Goal: Task Accomplishment & Management: Manage account settings

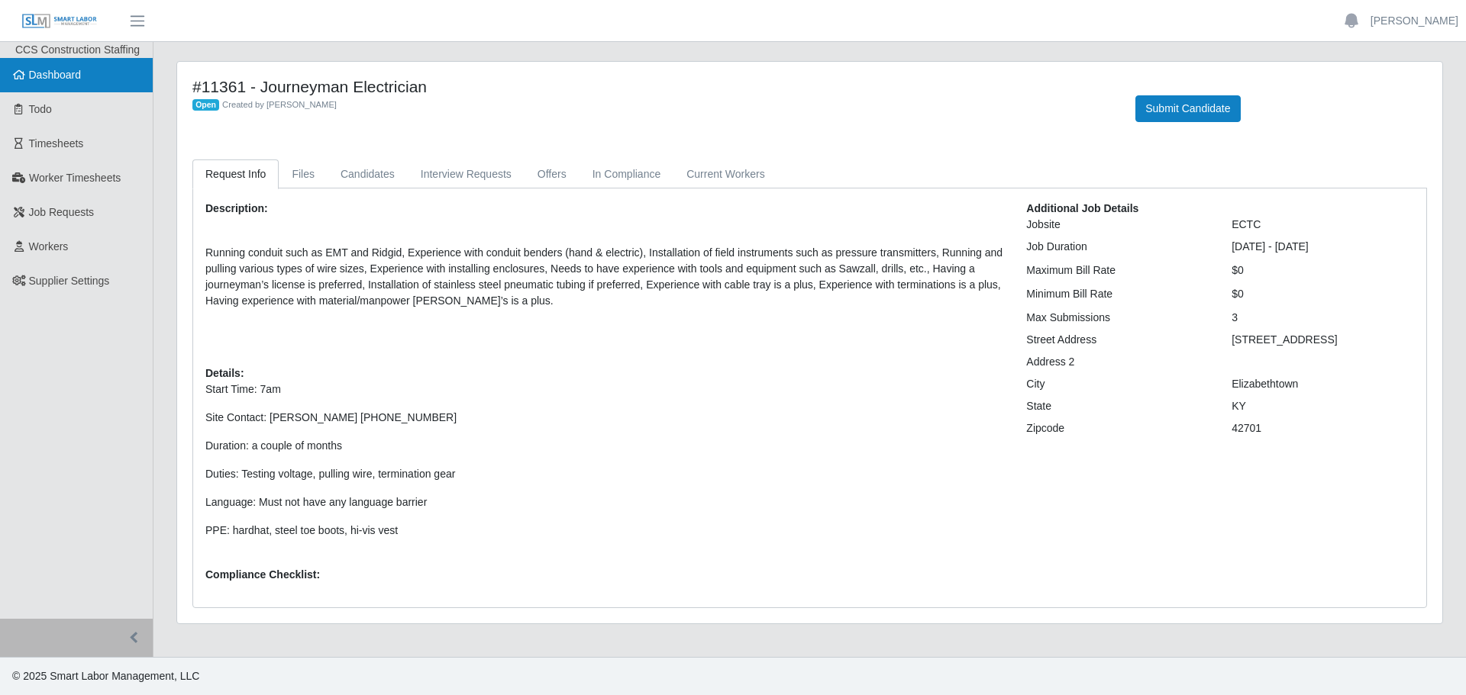
click at [80, 79] on span "Dashboard" at bounding box center [55, 75] width 53 height 12
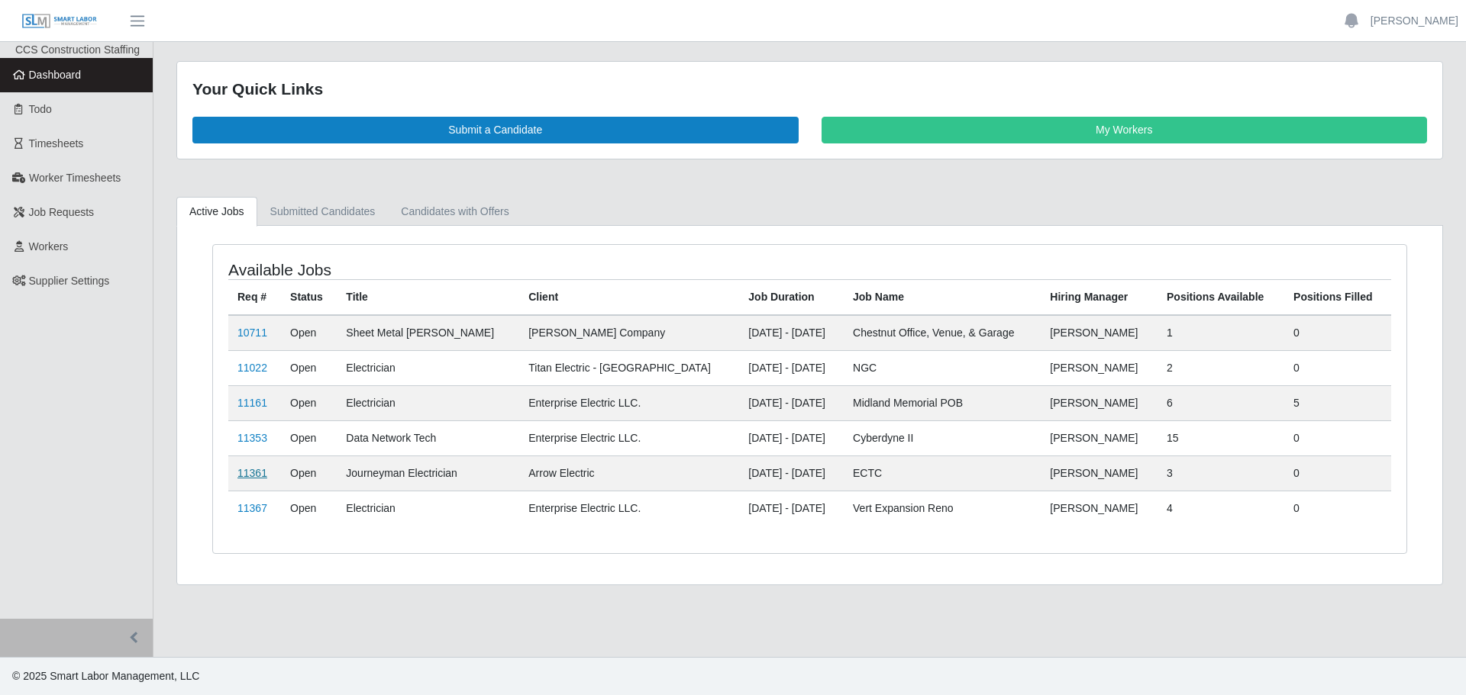
click at [240, 473] on link "11361" at bounding box center [252, 473] width 30 height 12
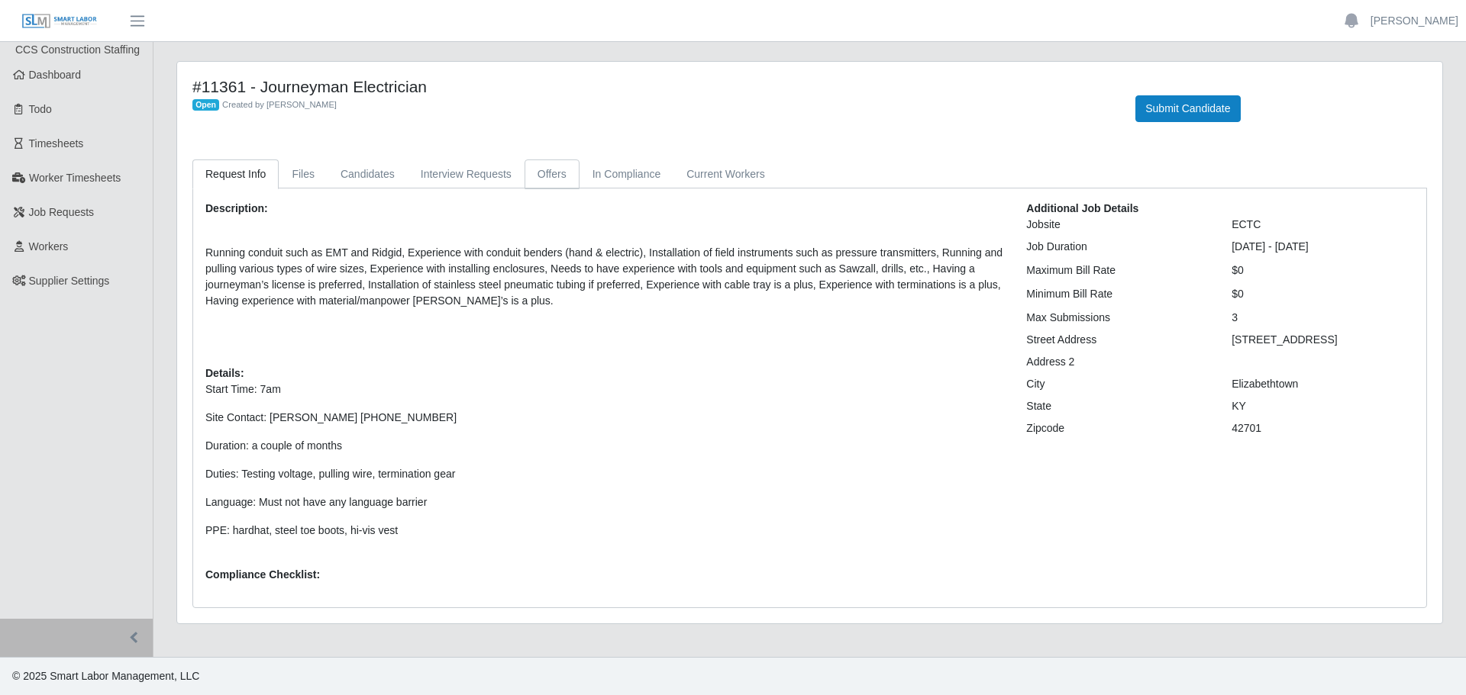
click at [528, 171] on link "Offers" at bounding box center [551, 175] width 55 height 30
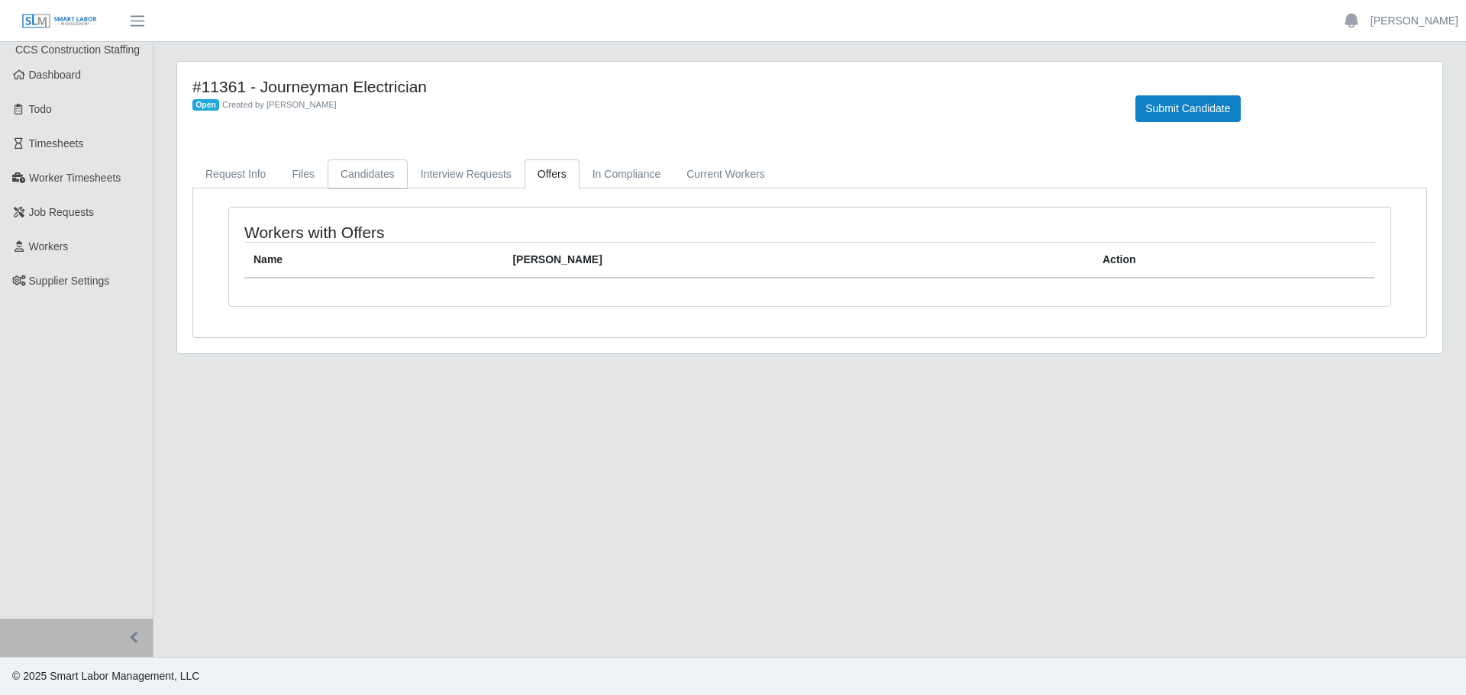
click at [340, 173] on link "Candidates" at bounding box center [368, 175] width 80 height 30
click at [231, 173] on link "Request Info" at bounding box center [235, 175] width 86 height 30
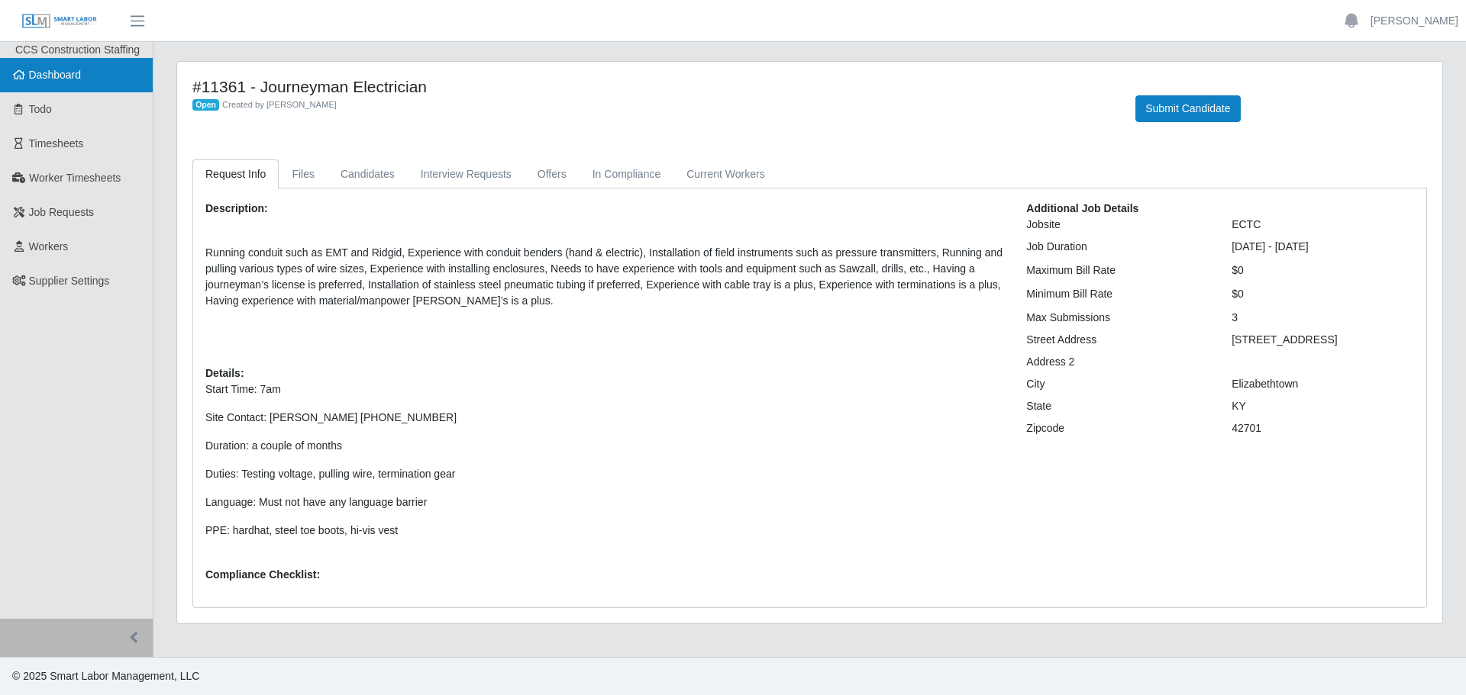
click at [82, 82] on link "Dashboard" at bounding box center [76, 75] width 153 height 34
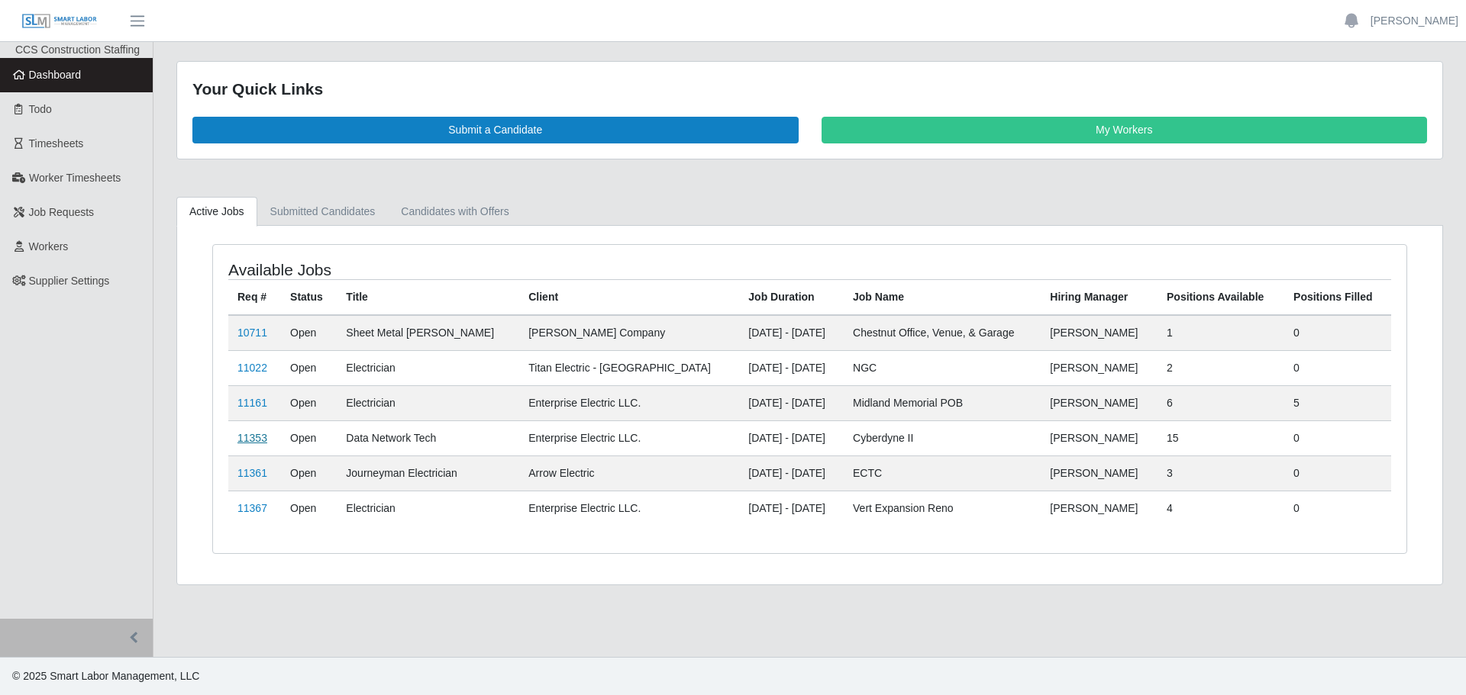
click at [246, 434] on link "11353" at bounding box center [252, 438] width 30 height 12
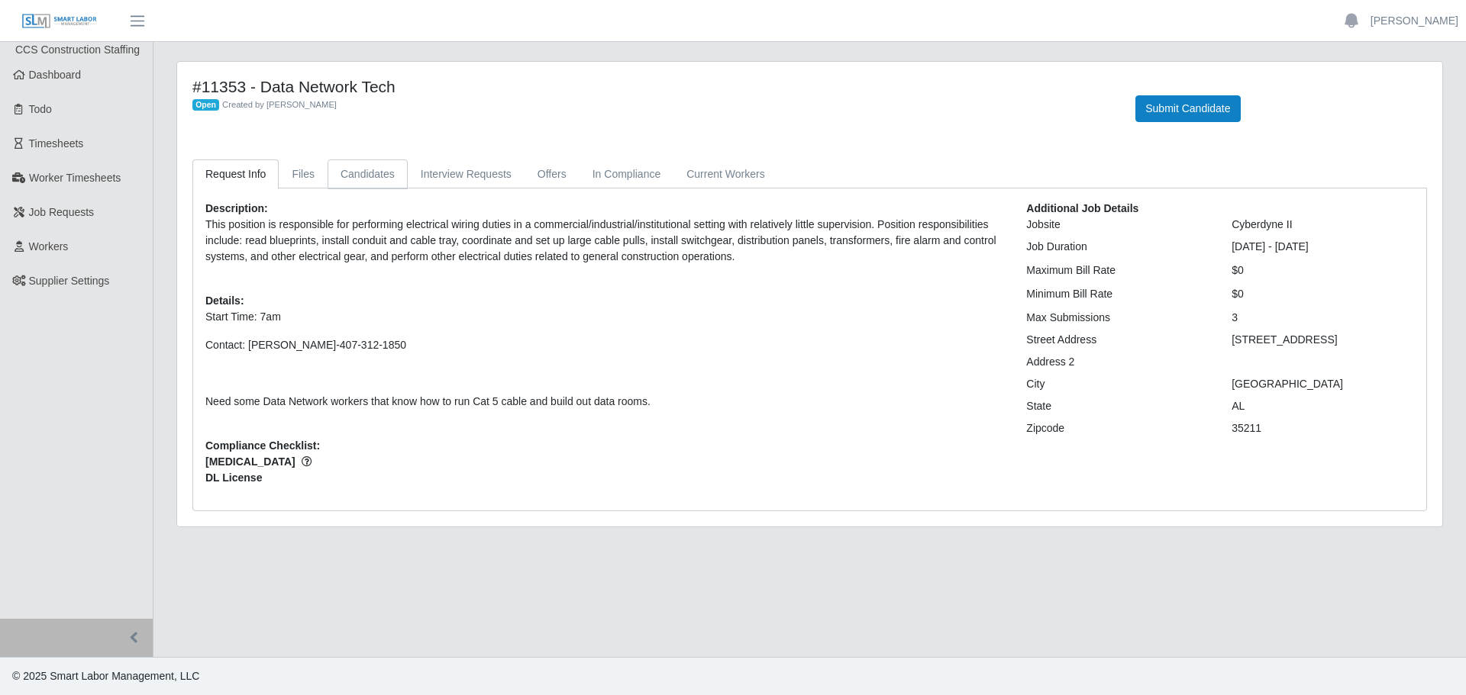
click at [387, 173] on link "Candidates" at bounding box center [368, 175] width 80 height 30
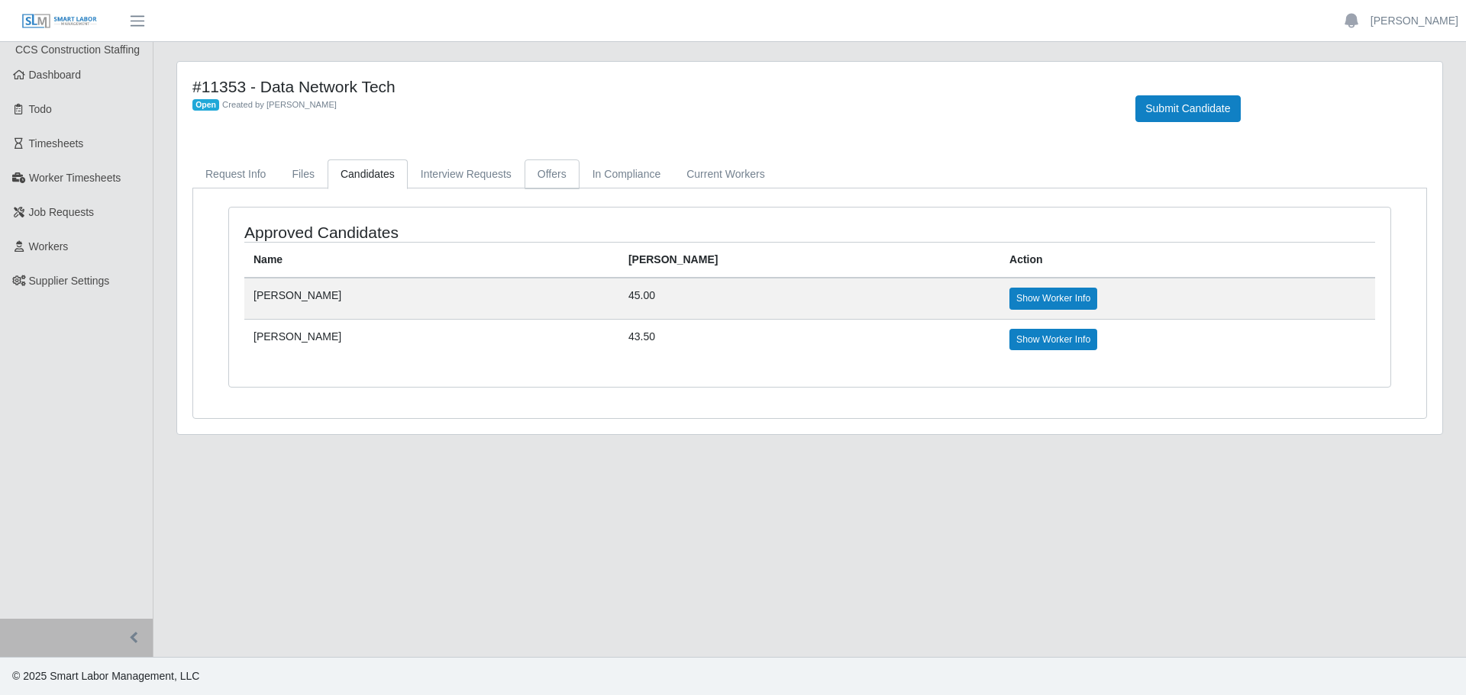
click at [549, 181] on link "Offers" at bounding box center [551, 175] width 55 height 30
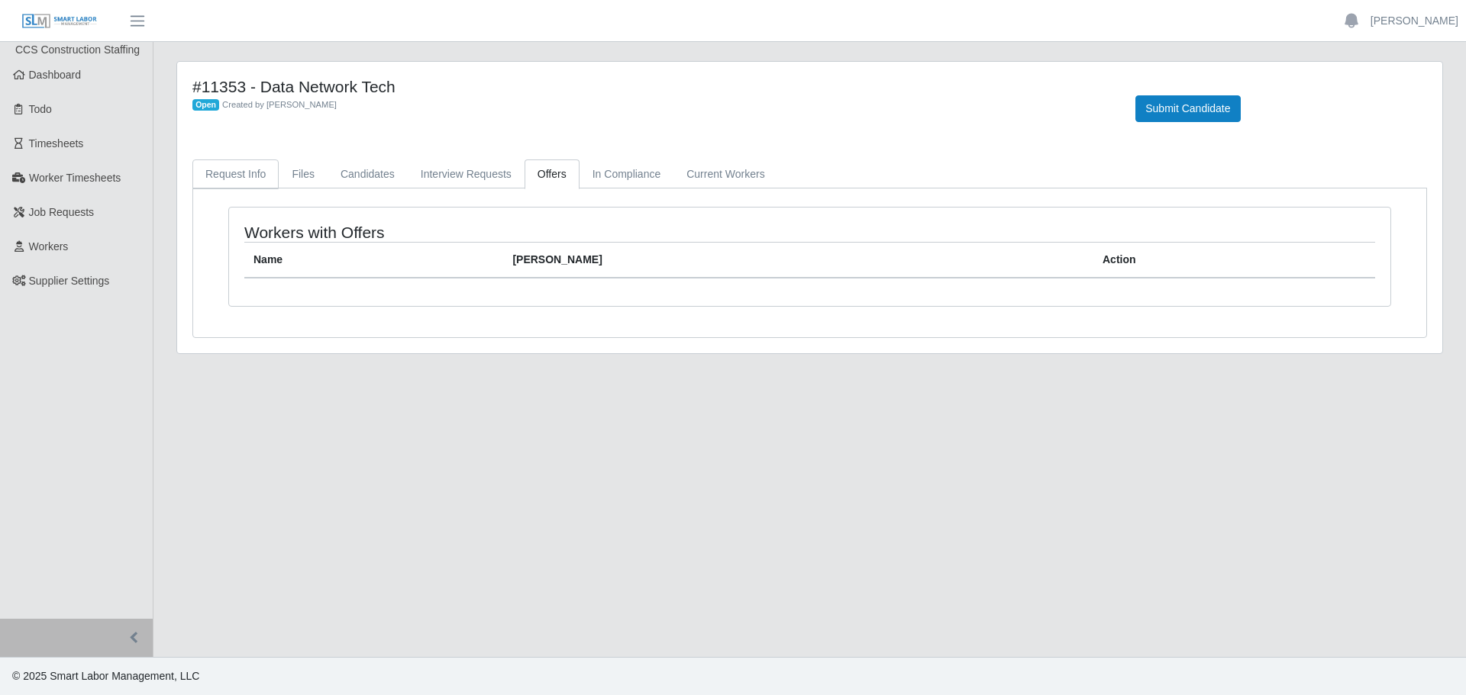
click at [252, 164] on link "Request Info" at bounding box center [235, 175] width 86 height 30
